Goal: Obtain resource: Obtain resource

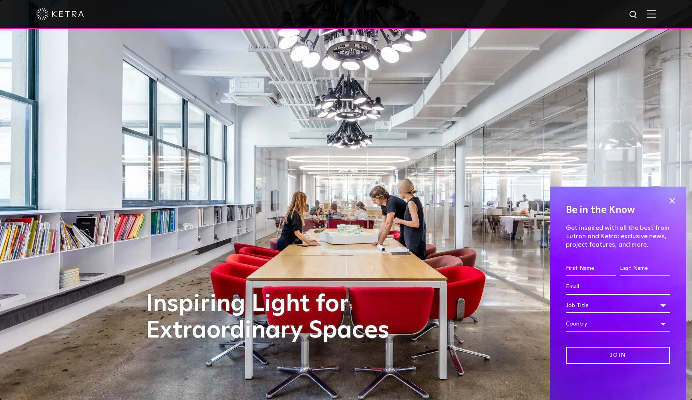
click at [649, 16] on img at bounding box center [651, 14] width 9 height 8
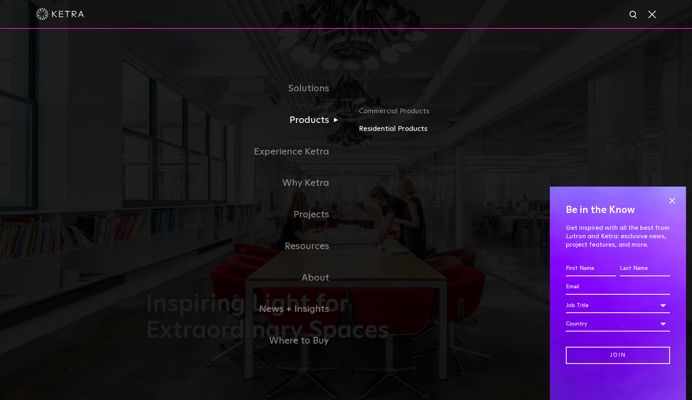
click at [392, 128] on link "Residential Products" at bounding box center [452, 129] width 187 height 12
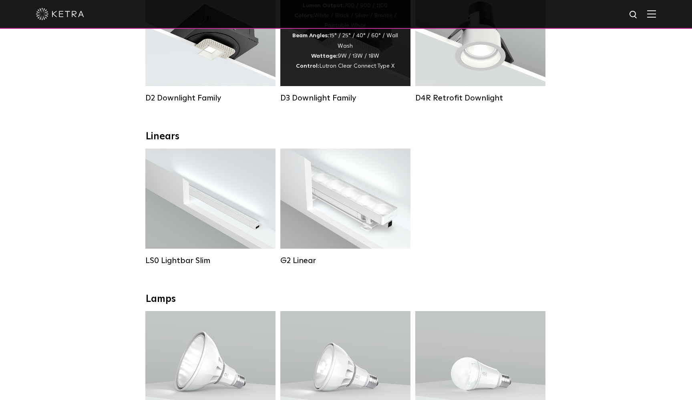
scroll to position [193, 0]
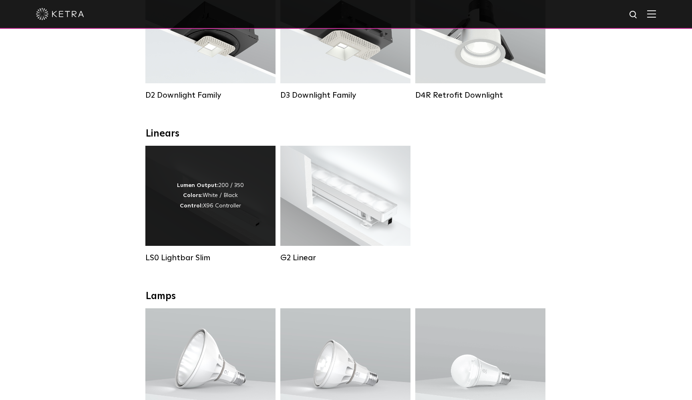
click at [201, 213] on div "Lumen Output: 200 / 350 Colors: White / Black Control: X96 Controller" at bounding box center [210, 196] width 130 height 100
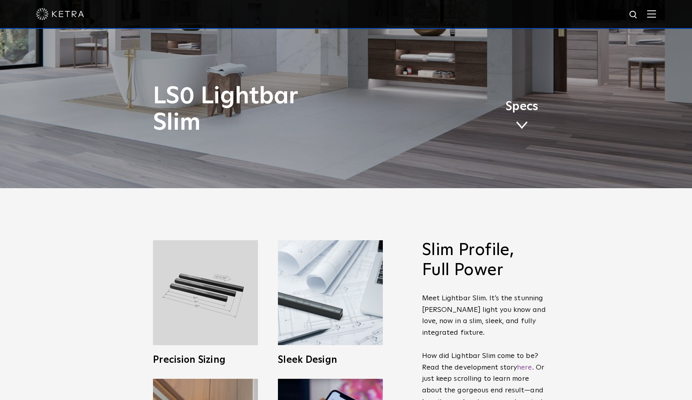
scroll to position [50, 0]
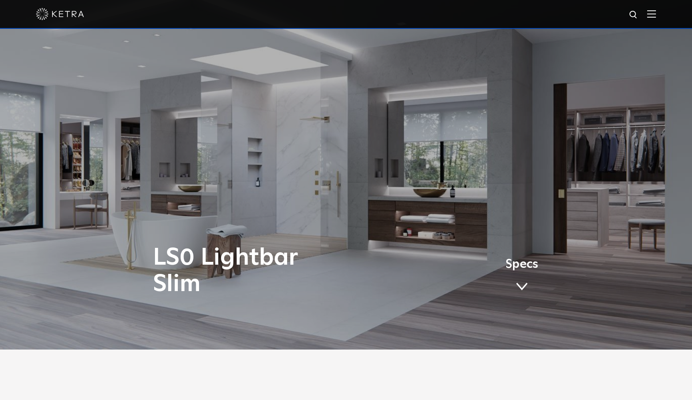
click at [521, 277] on link "Specs" at bounding box center [521, 277] width 33 height 31
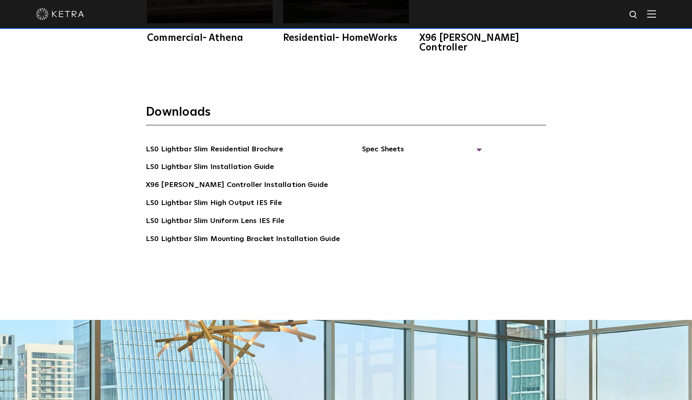
scroll to position [1754, 0]
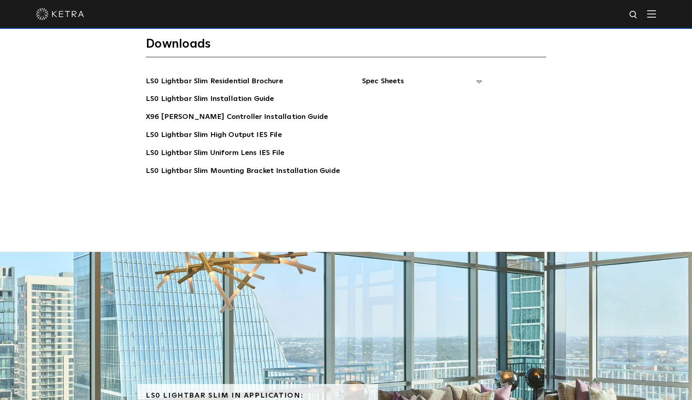
click at [395, 76] on span "Spec Sheets" at bounding box center [422, 85] width 120 height 18
click at [434, 93] on link "LS0 Lightbar Slim Spec Sheet" at bounding box center [423, 99] width 103 height 13
